Goal: Task Accomplishment & Management: Manage account settings

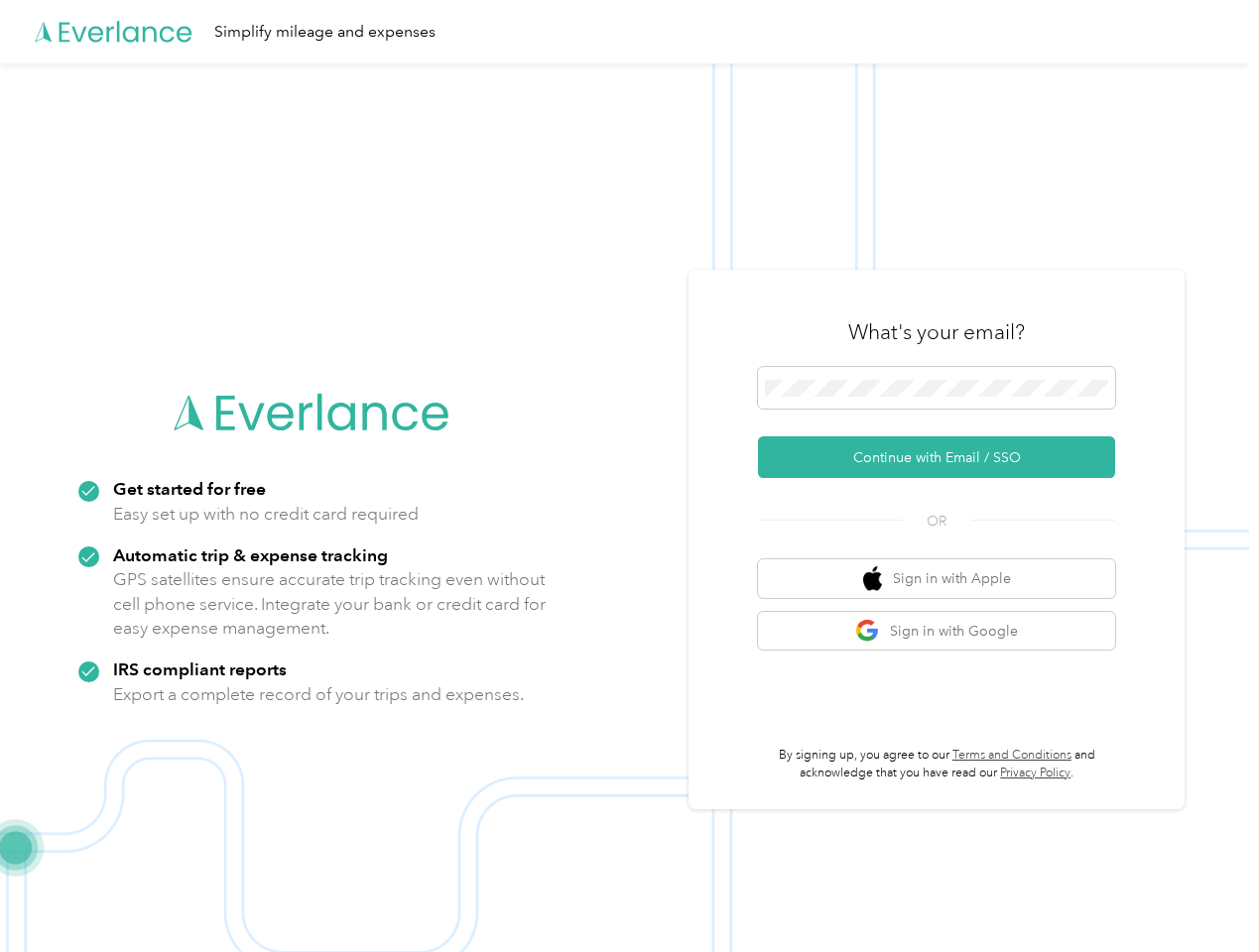
click at [629, 476] on img at bounding box center [624, 539] width 1249 height 952
click at [629, 32] on div "Simplify mileage and expenses" at bounding box center [624, 32] width 1249 height 64
click at [944, 458] on button "Continue with Email / SSO" at bounding box center [936, 458] width 357 height 42
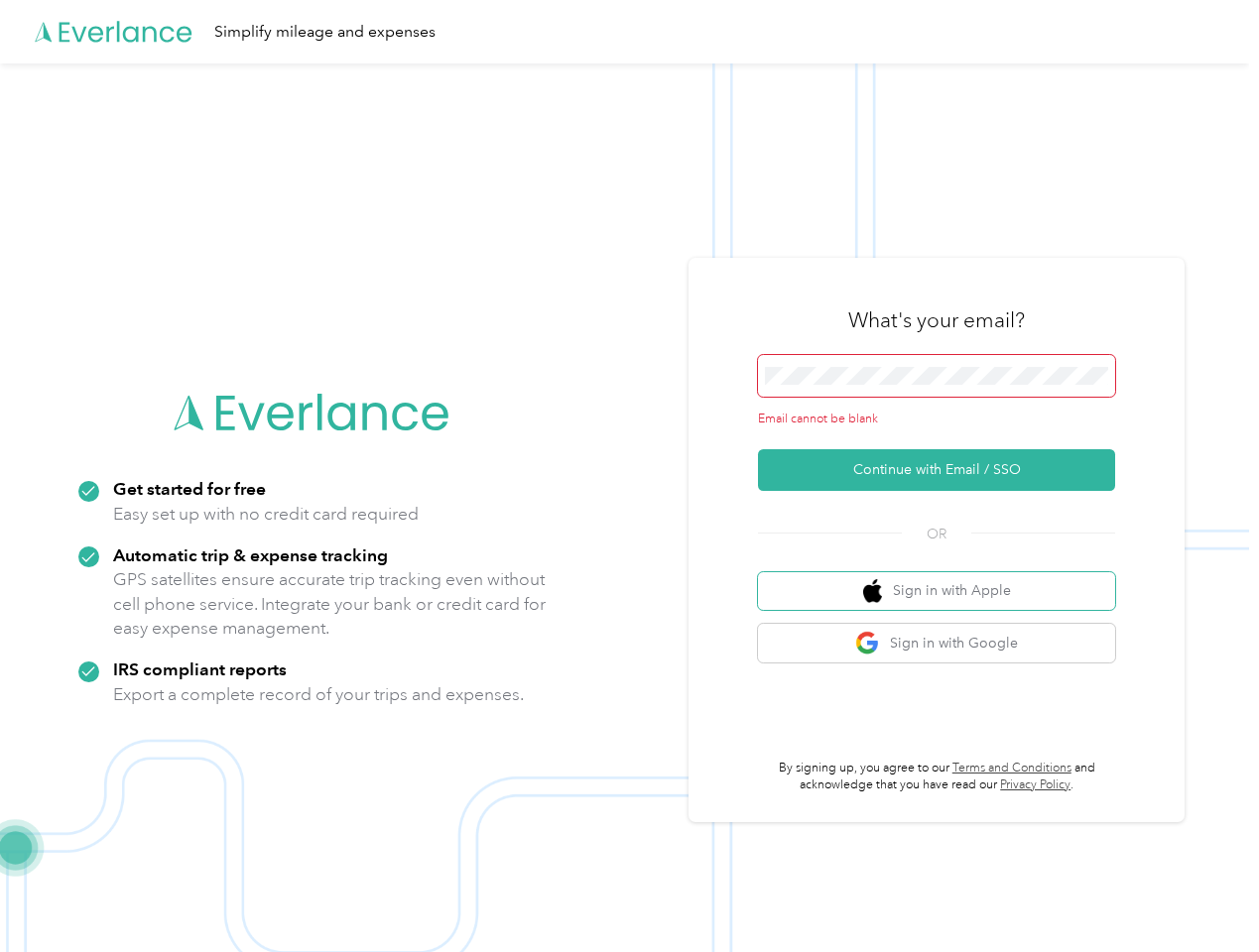
click at [944, 578] on button "Sign in with Apple" at bounding box center [936, 591] width 357 height 39
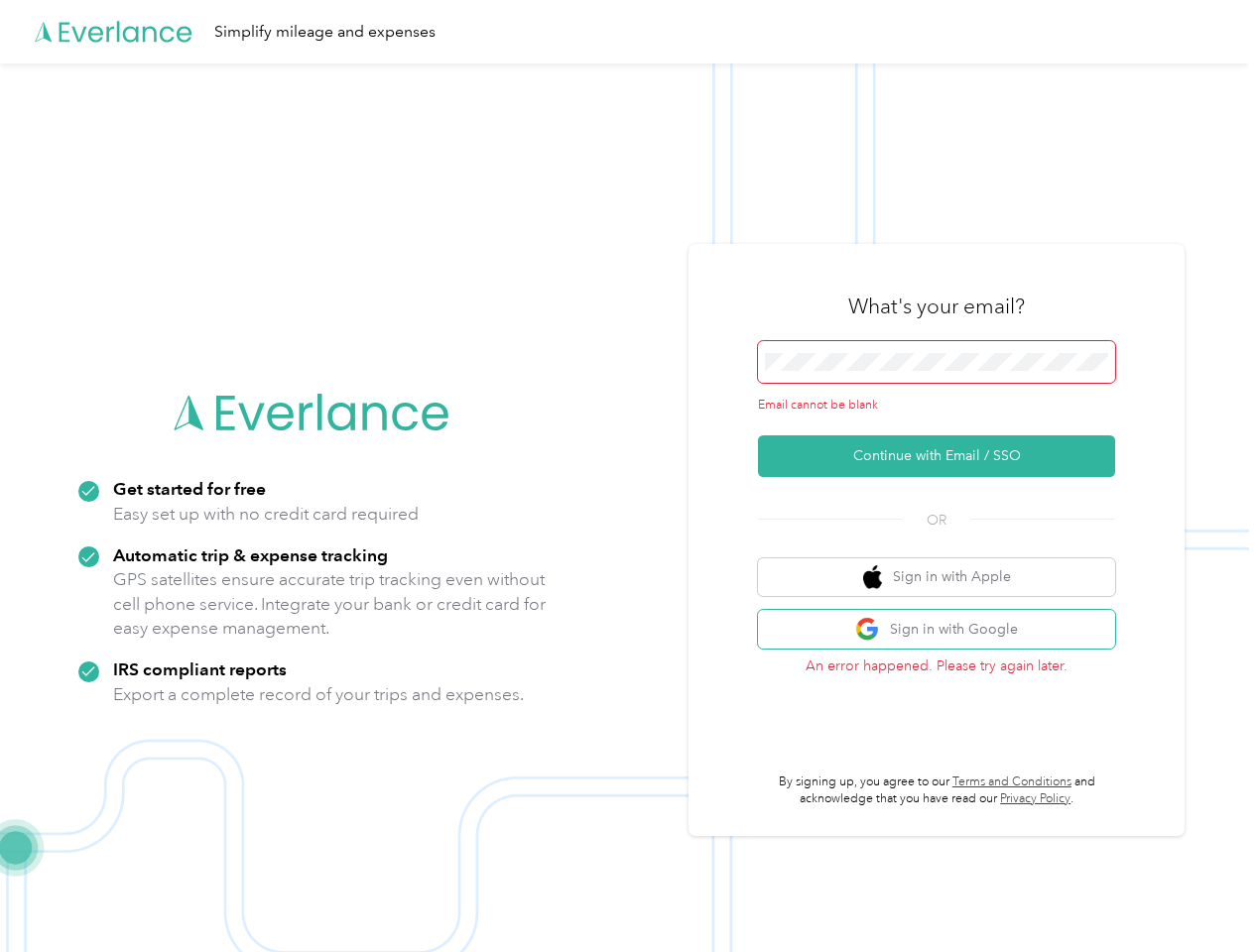
click at [944, 631] on button "Sign in with Google" at bounding box center [936, 629] width 357 height 39
